Goal: Transaction & Acquisition: Purchase product/service

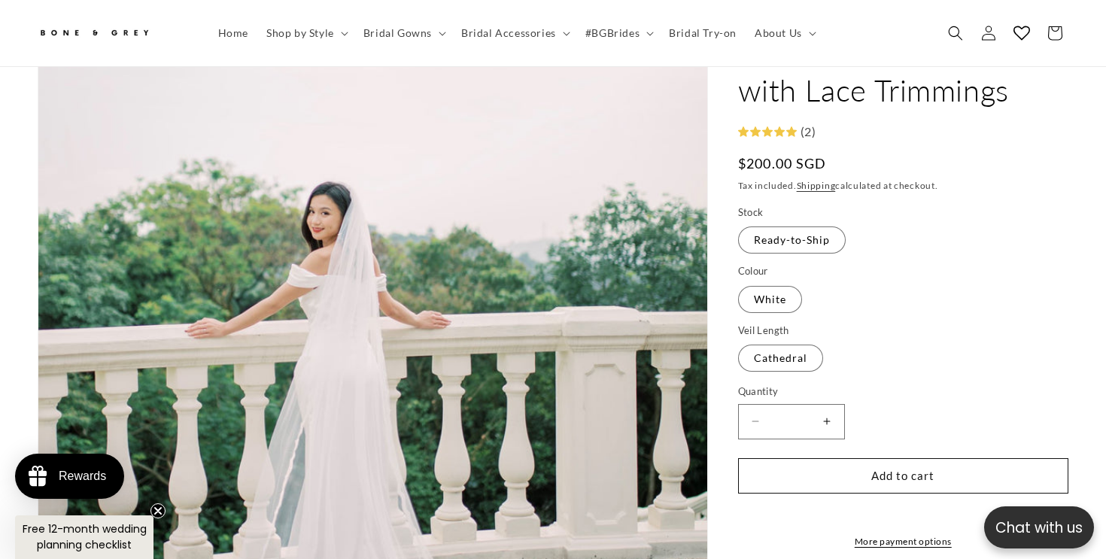
scroll to position [0, 375]
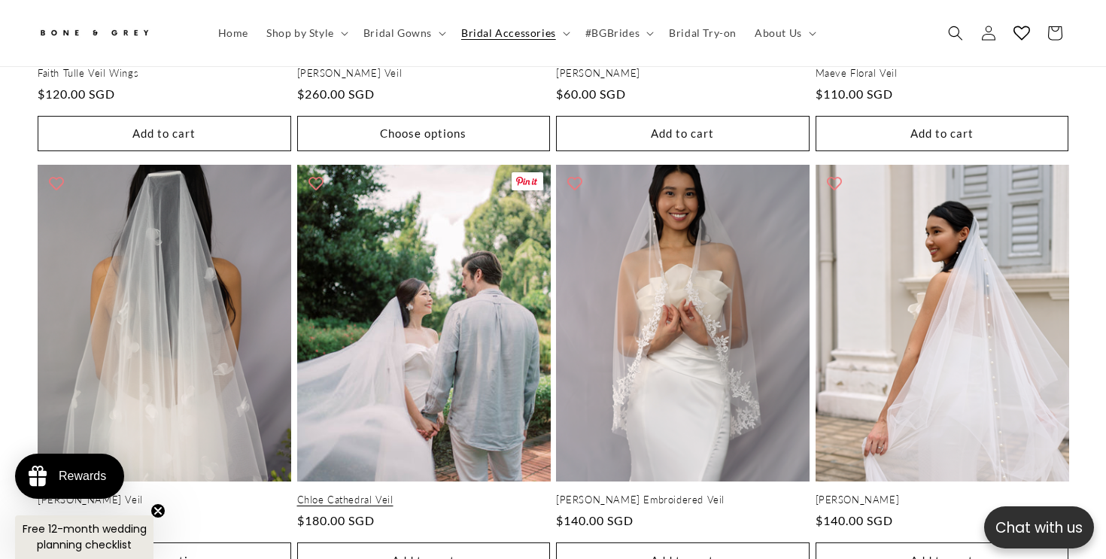
click at [468, 493] on link "Chloe Cathedral Veil" at bounding box center [423, 499] width 253 height 13
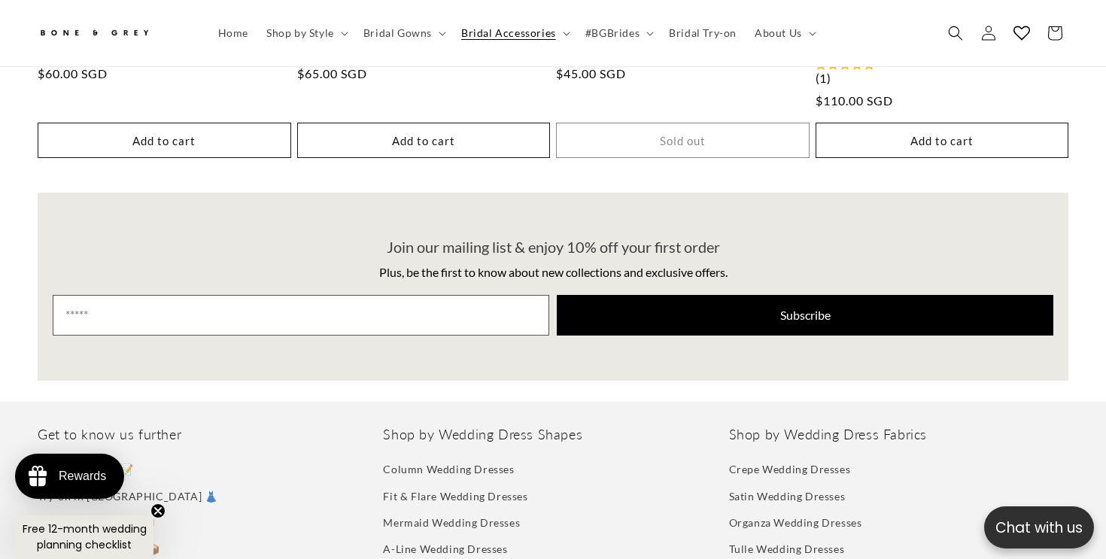
scroll to position [0, 749]
click at [388, 41] on summary "Bridal Gowns" at bounding box center [403, 33] width 98 height 32
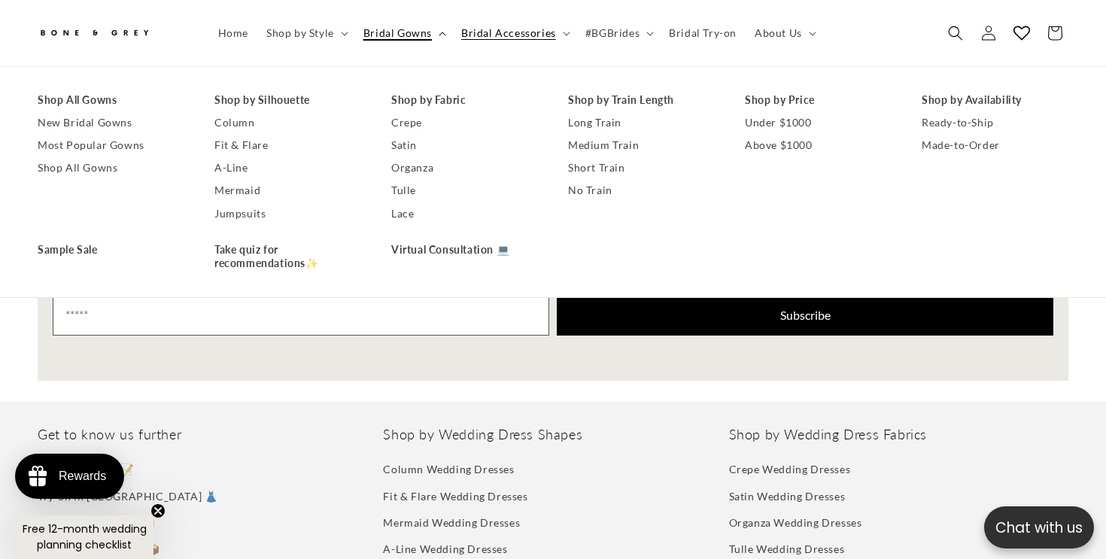
click at [389, 41] on summary "Bridal Gowns" at bounding box center [403, 33] width 98 height 32
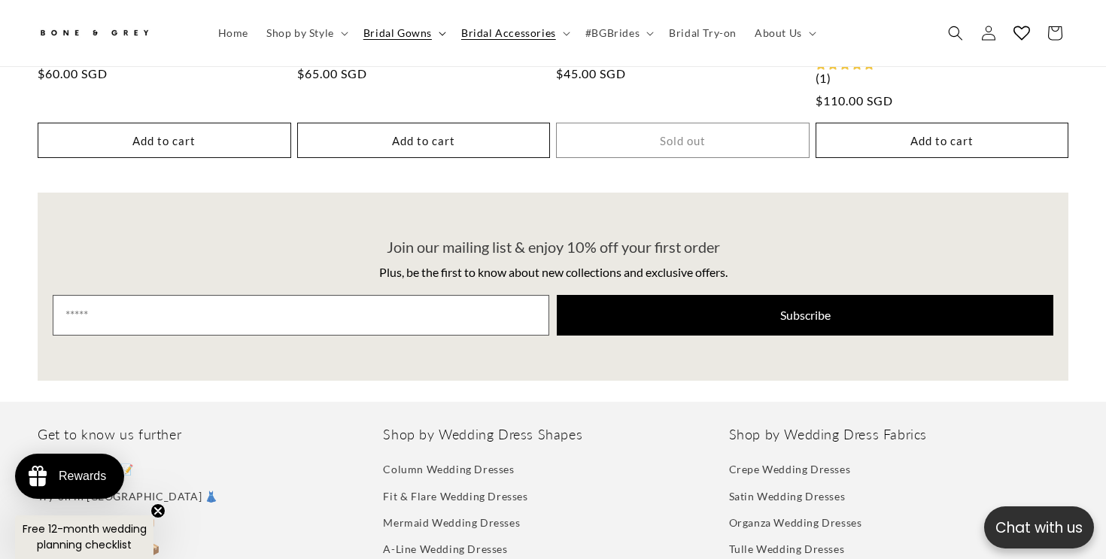
click at [389, 41] on summary "Bridal Gowns" at bounding box center [403, 33] width 98 height 32
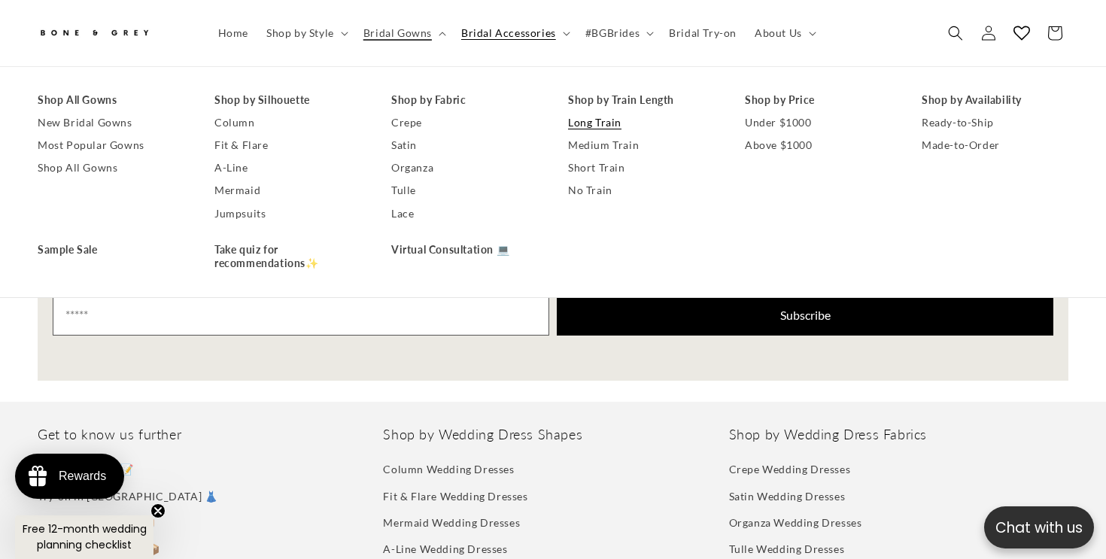
click at [596, 120] on link "Long Train" at bounding box center [641, 122] width 147 height 23
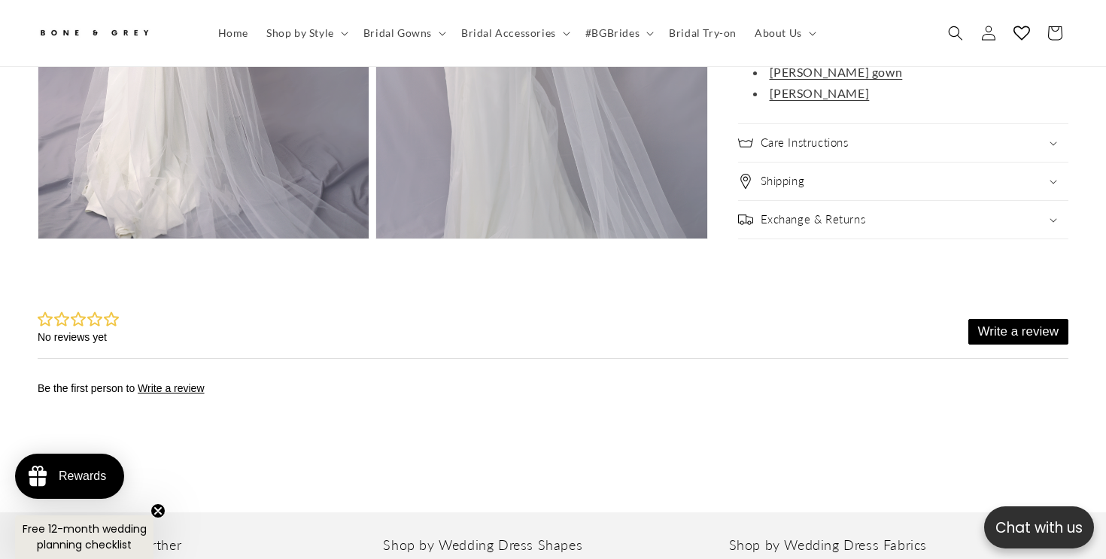
scroll to position [0, 749]
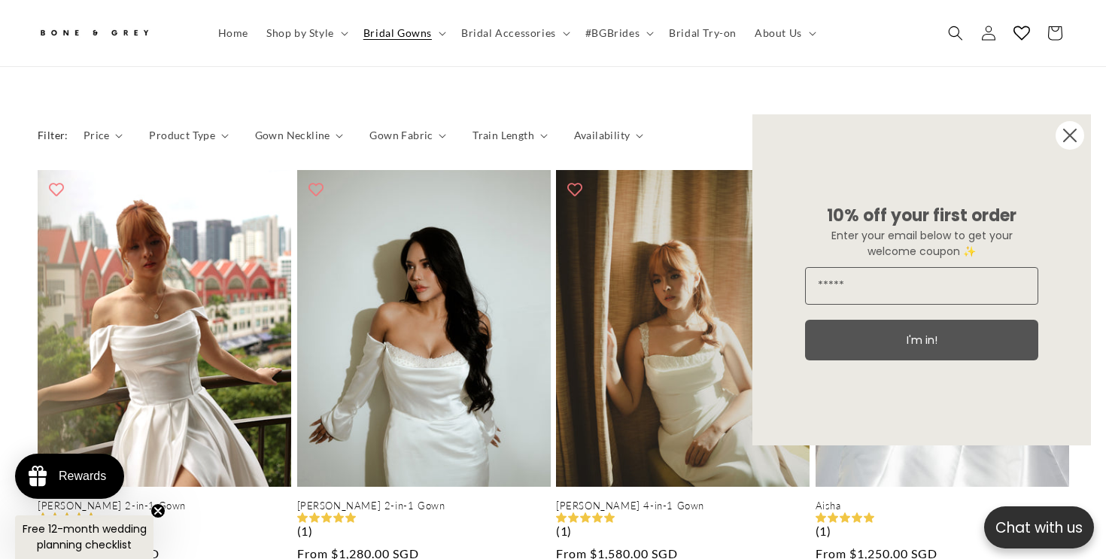
scroll to position [710, 0]
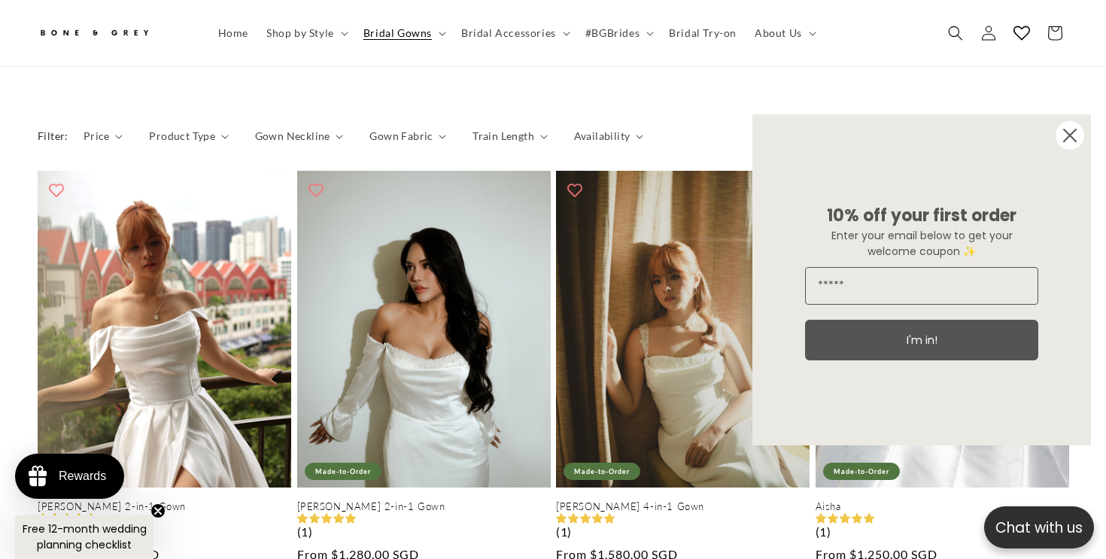
click at [1075, 135] on circle "Close dialog" at bounding box center [1069, 135] width 29 height 29
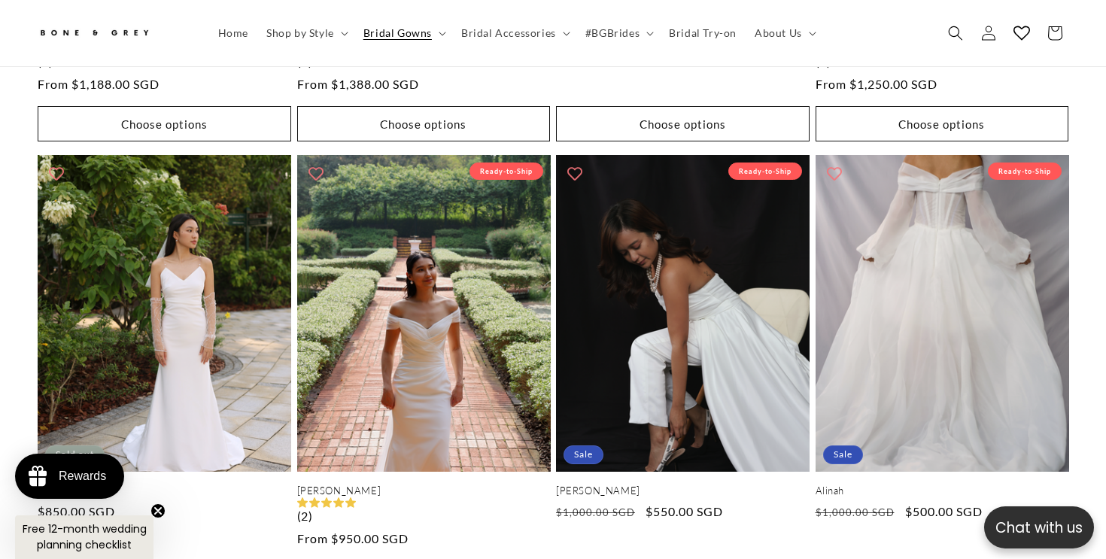
scroll to position [2118, 0]
